Goal: Task Accomplishment & Management: Complete application form

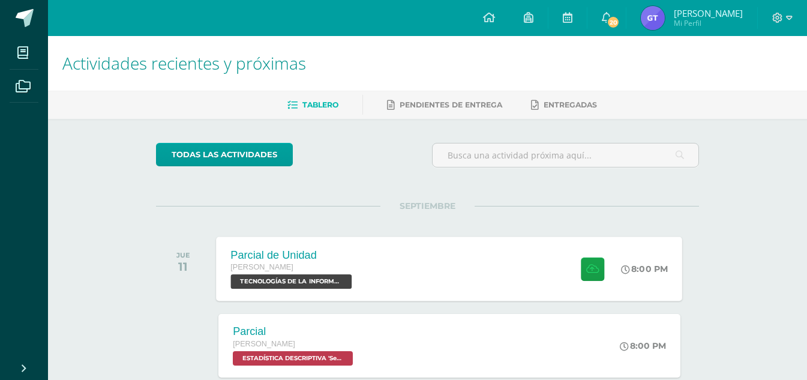
click at [360, 274] on div "Parcial de Unidad [PERSON_NAME] TECNOLOGÍAS DE LA INFORMACIÓN Y LA COMUNICACIÓN…" at bounding box center [293, 269] width 153 height 64
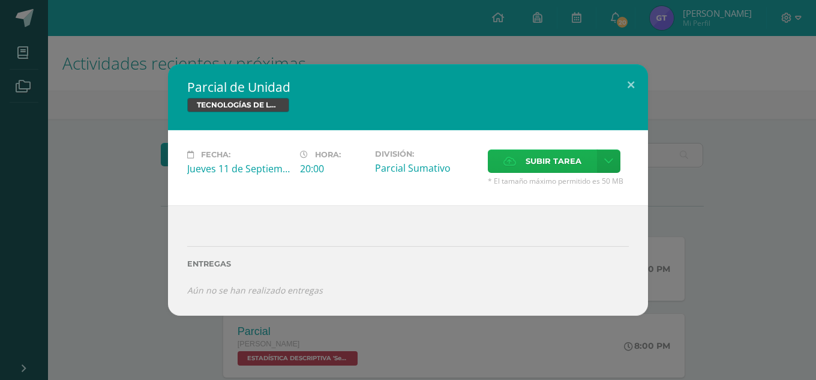
click at [564, 163] on span "Subir tarea" at bounding box center [554, 161] width 56 height 22
click at [0, 0] on input "Subir tarea" at bounding box center [0, 0] width 0 height 0
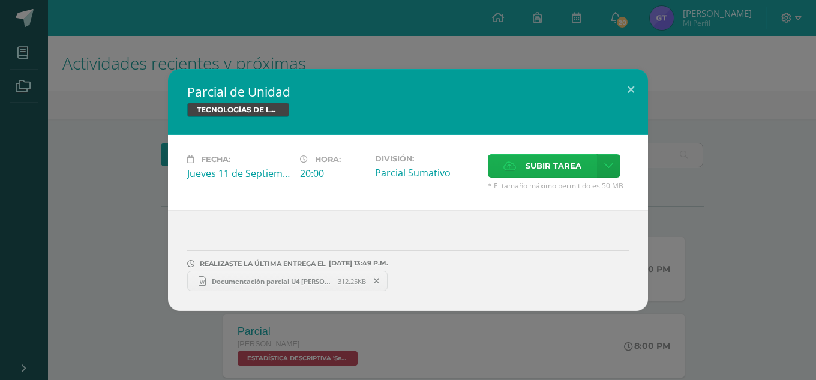
click at [555, 153] on div "Fecha: [DATE] Hora: 20:00 División: [GEOGRAPHIC_DATA] Cancelar" at bounding box center [408, 172] width 480 height 75
click at [538, 172] on span "Subir tarea" at bounding box center [554, 166] width 56 height 22
click at [0, 0] on input "Subir tarea" at bounding box center [0, 0] width 0 height 0
click at [633, 91] on button at bounding box center [631, 89] width 34 height 41
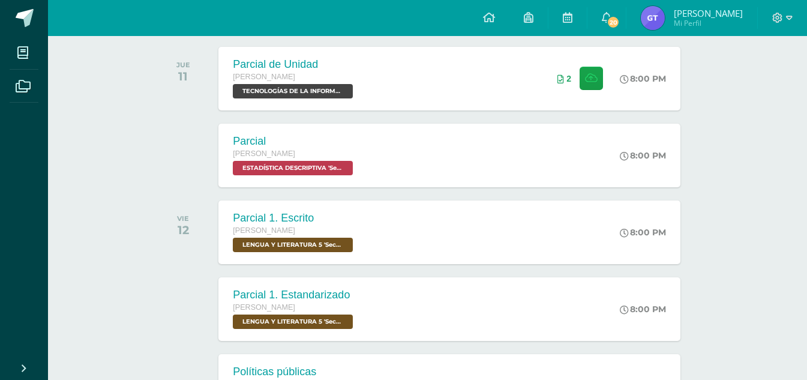
scroll to position [191, 0]
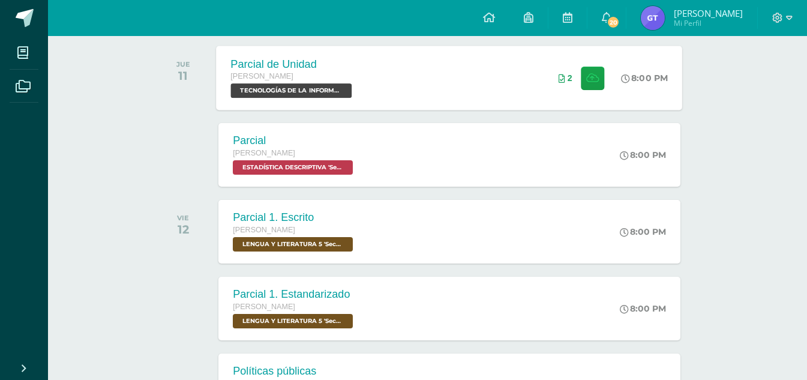
click at [539, 74] on div "Parcial de Unidad [PERSON_NAME] TECNOLOGÍAS DE LA INFORMACIÓN Y LA COMUNICACIÓN…" at bounding box center [450, 78] width 466 height 64
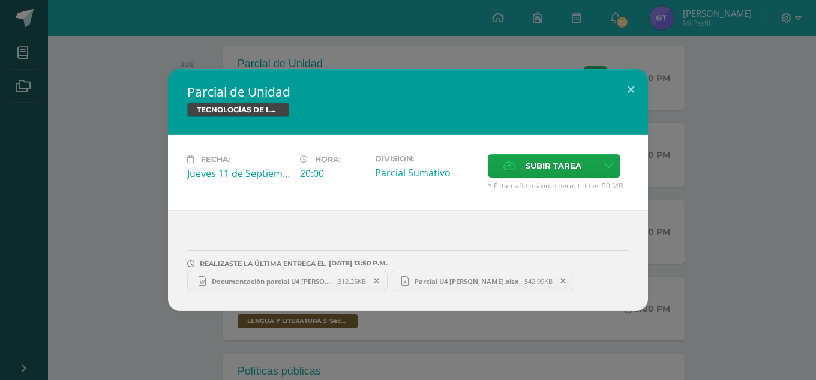
click at [378, 279] on icon at bounding box center [376, 281] width 5 height 8
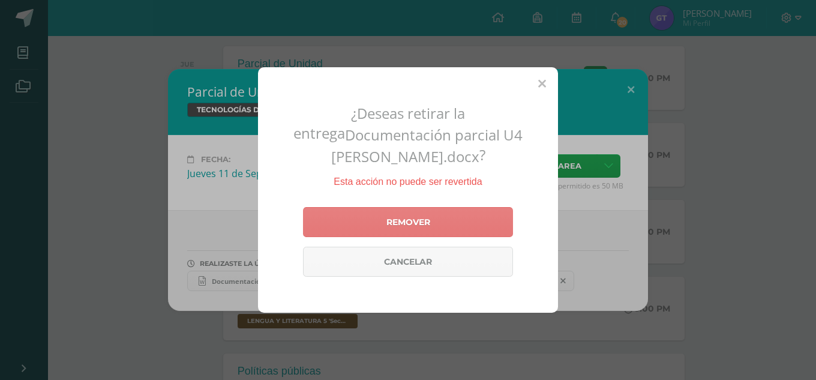
click at [411, 226] on link "Remover" at bounding box center [408, 222] width 210 height 30
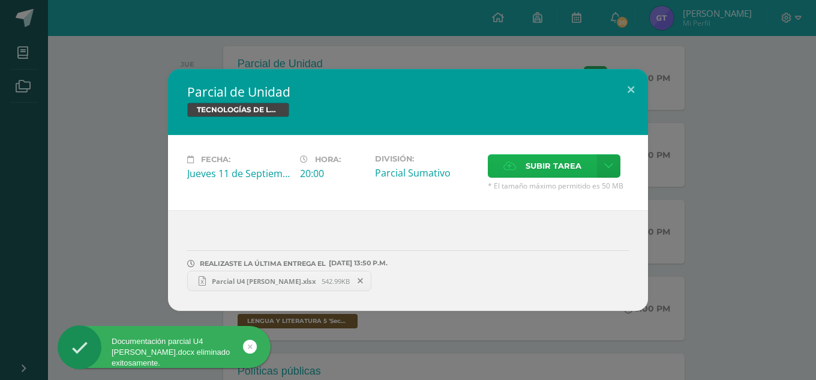
click at [527, 169] on span "Subir tarea" at bounding box center [554, 166] width 56 height 22
click at [0, 0] on input "Subir tarea" at bounding box center [0, 0] width 0 height 0
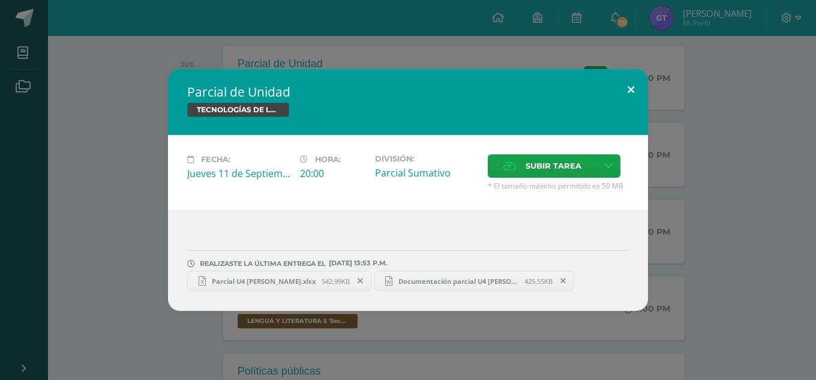
click at [633, 88] on button at bounding box center [631, 89] width 34 height 41
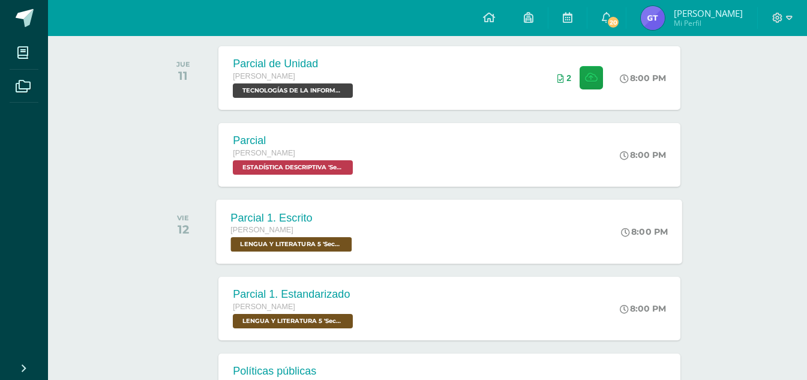
scroll to position [0, 0]
